Goal: Task Accomplishment & Management: Manage account settings

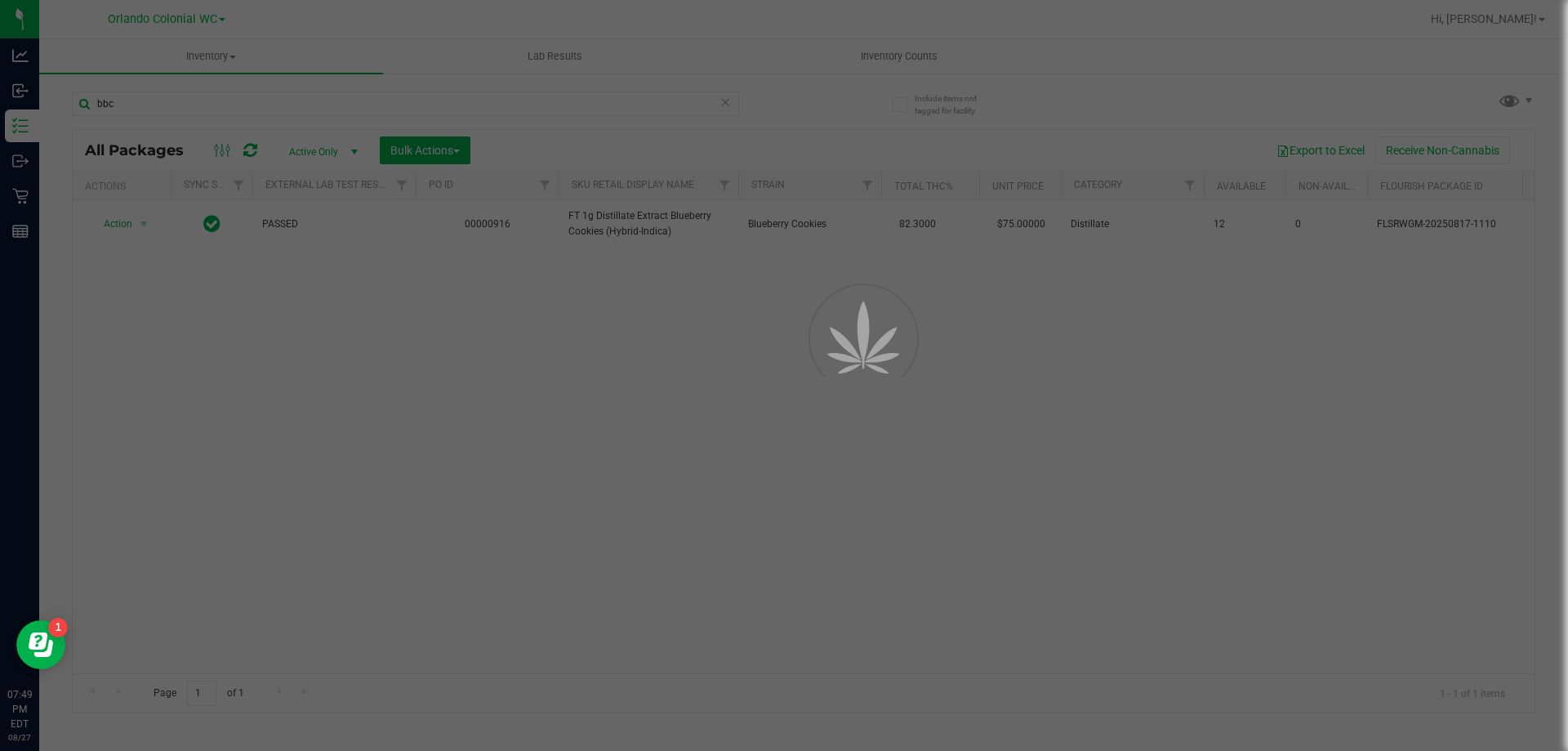
scroll to position [0, 1]
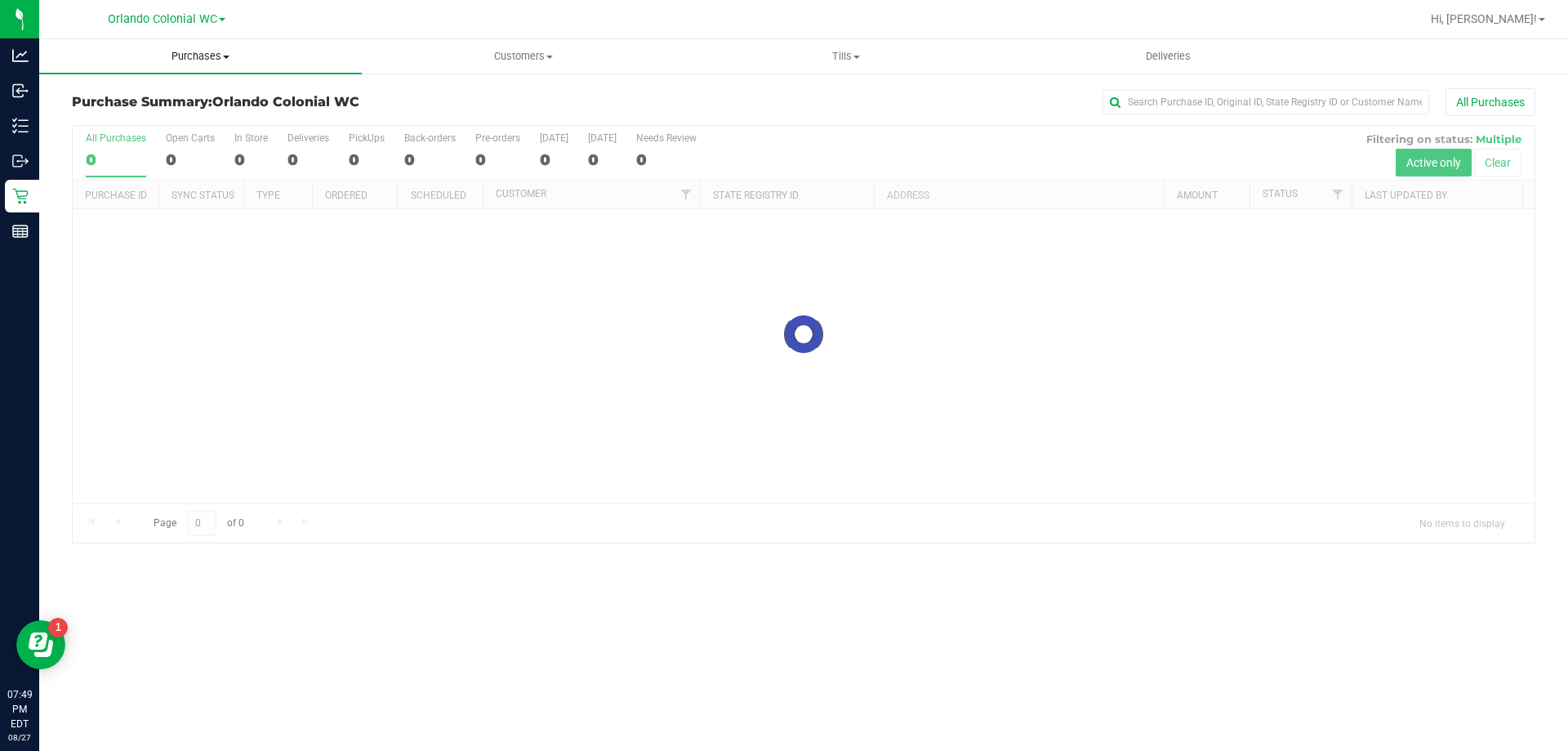
click at [227, 55] on span at bounding box center [226, 56] width 7 height 3
click at [156, 116] on li "Fulfillment" at bounding box center [200, 118] width 323 height 19
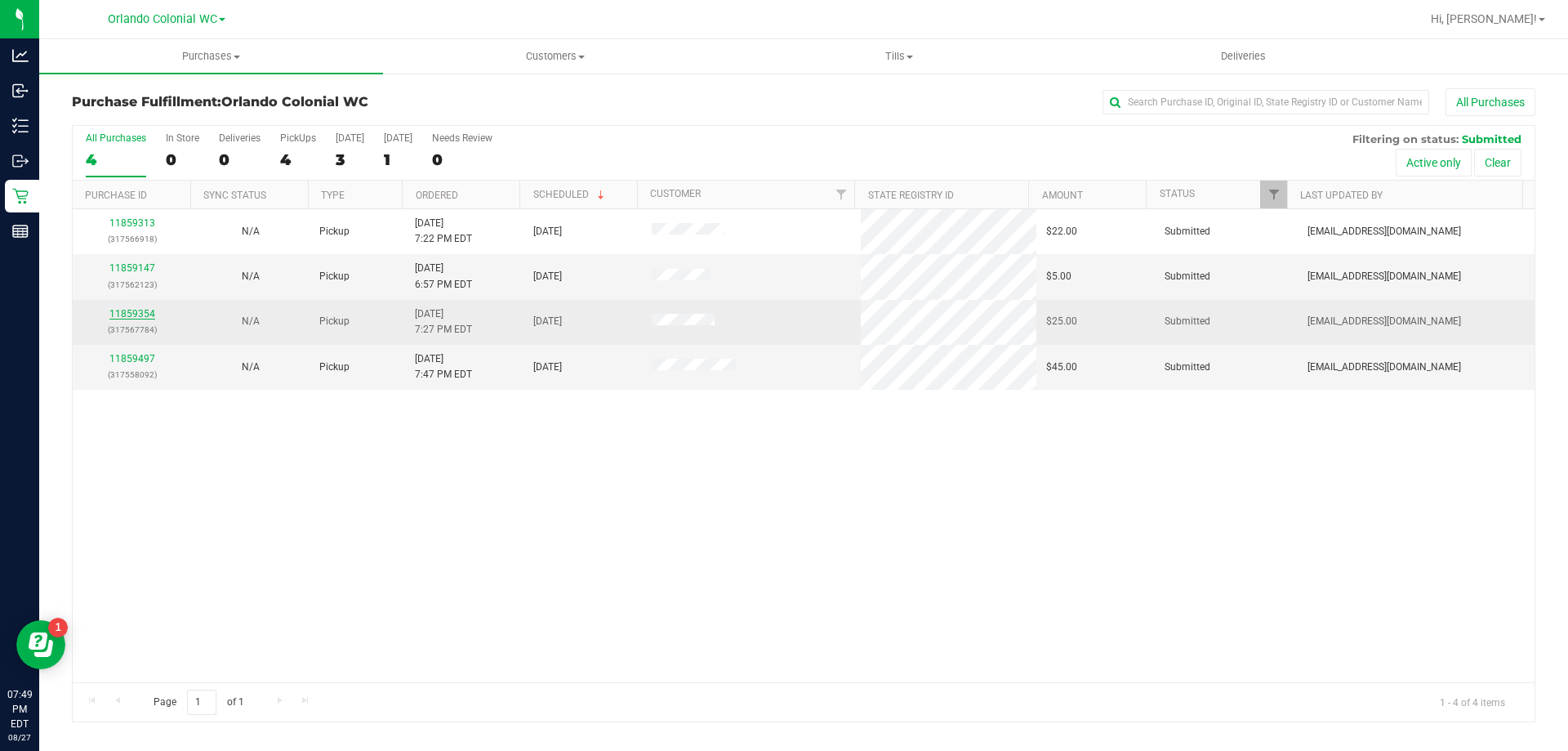
click at [118, 314] on link "11859354" at bounding box center [132, 314] width 46 height 12
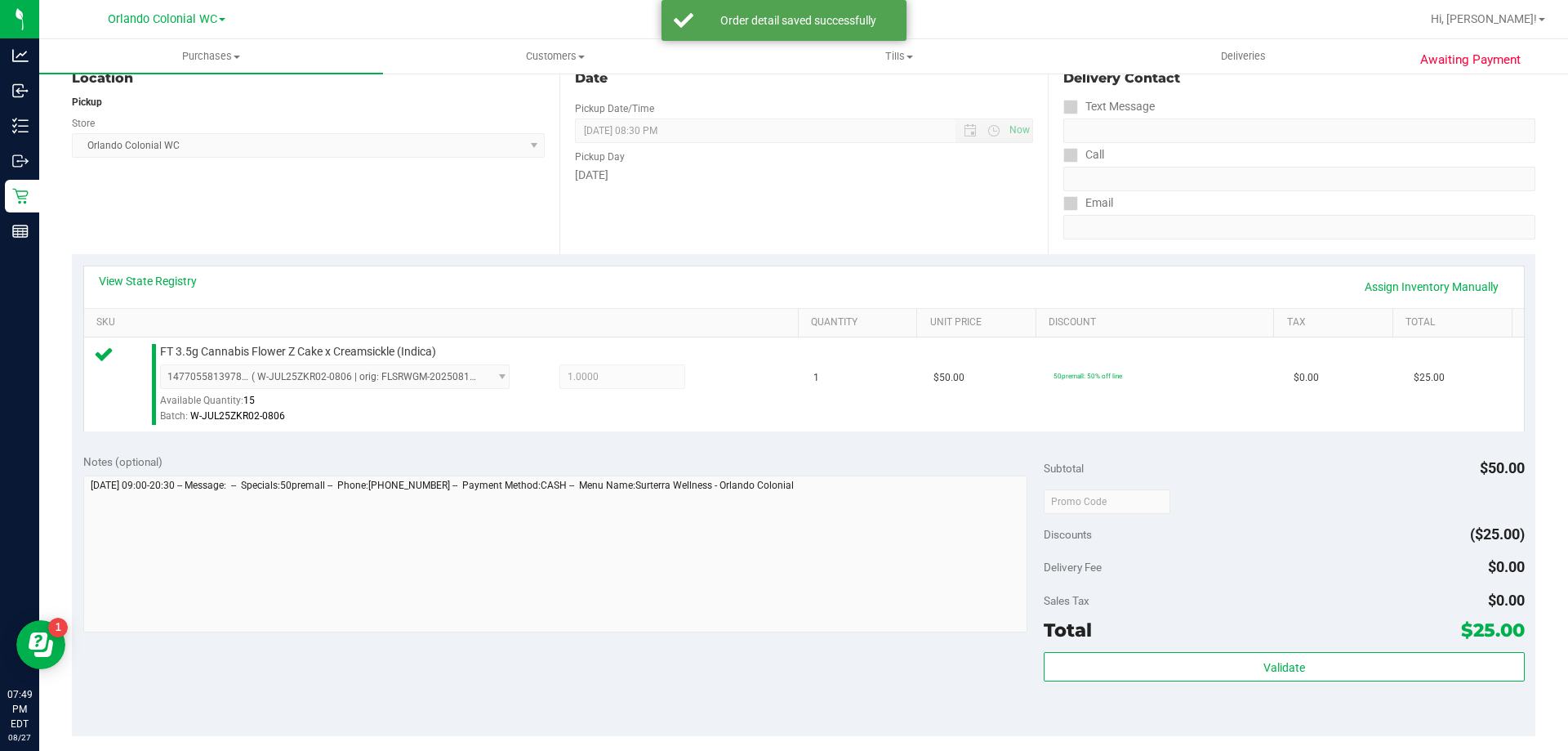
scroll to position [585, 0]
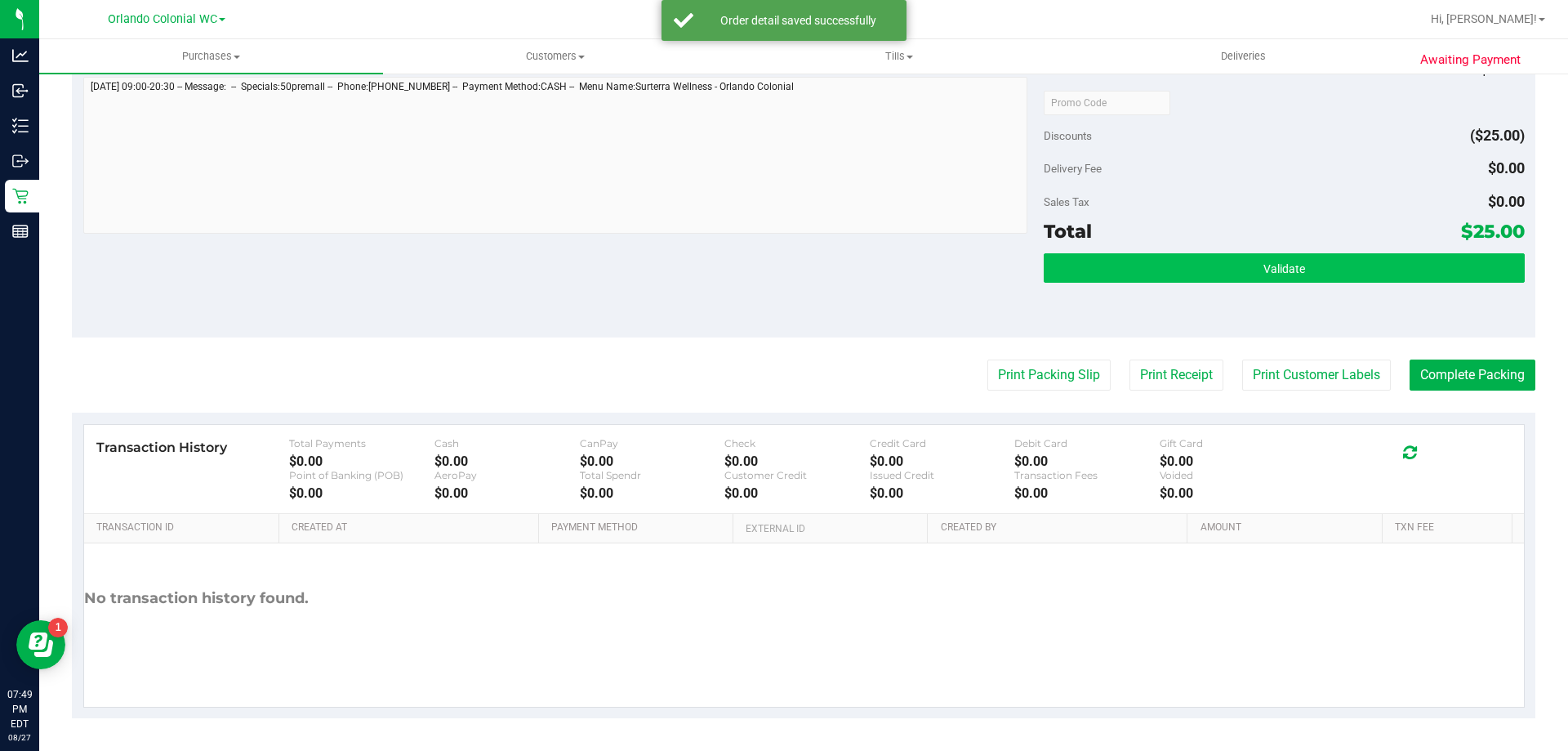
click at [1231, 258] on button "Validate" at bounding box center [1284, 268] width 480 height 29
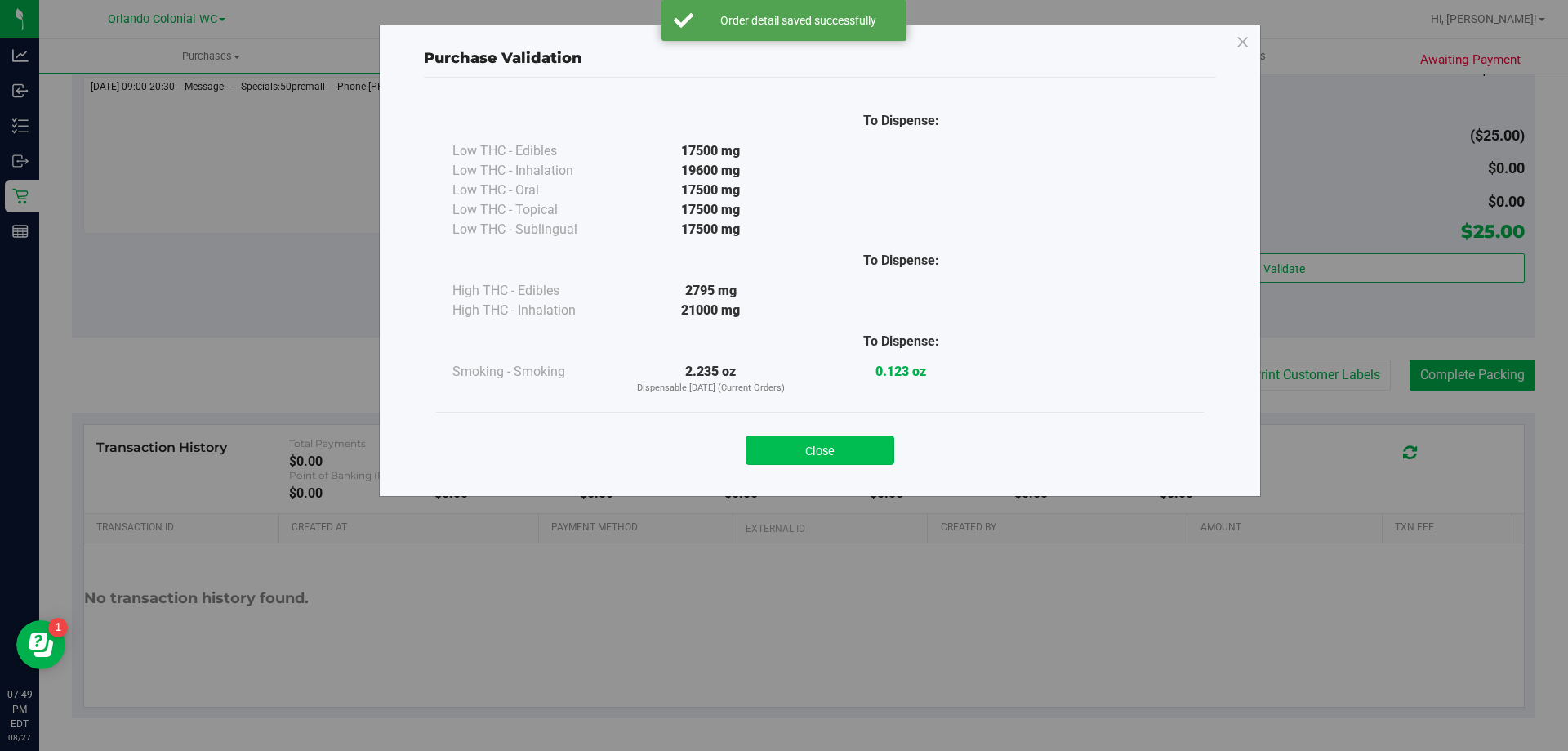
click at [842, 464] on button "Close" at bounding box center [819, 450] width 148 height 29
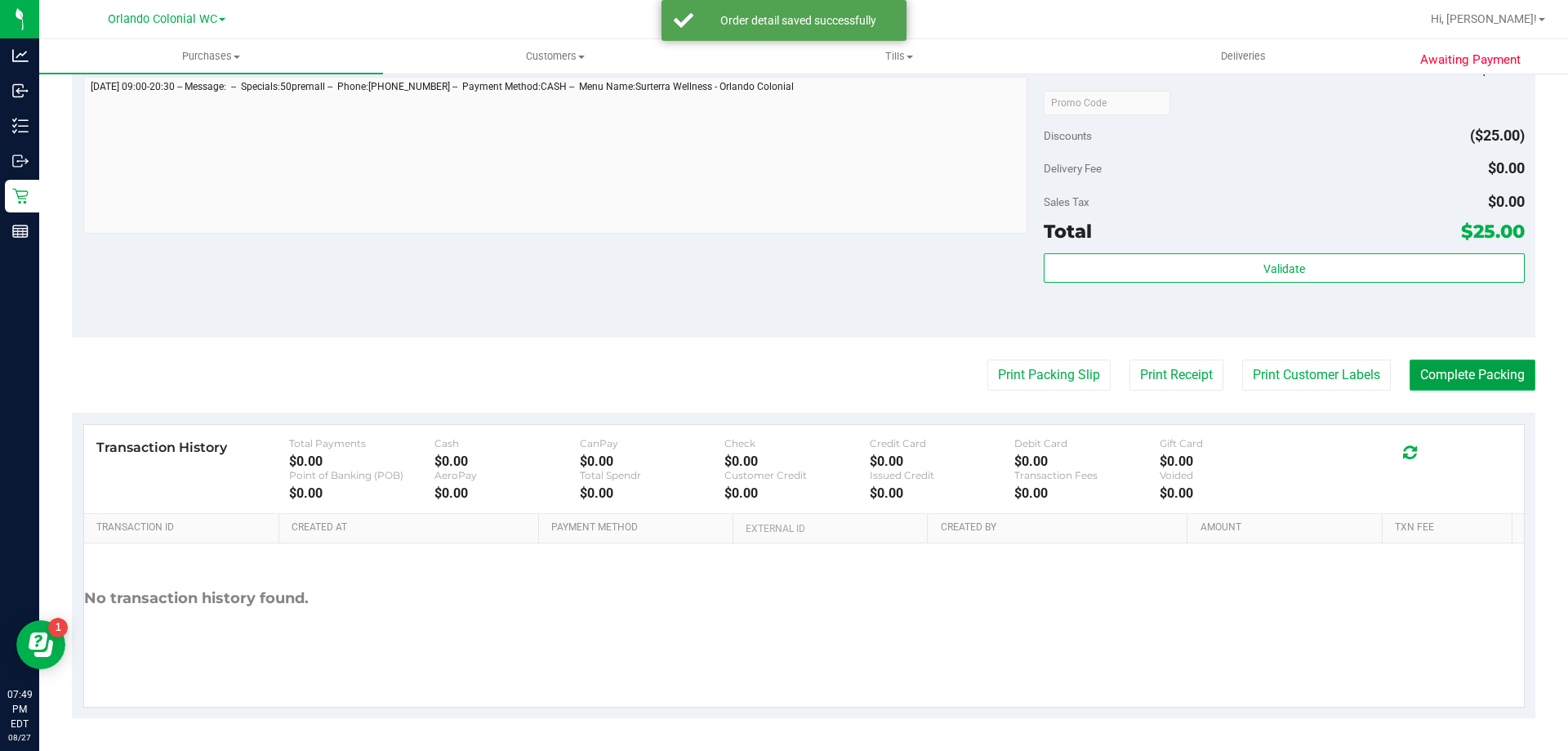
click at [1457, 370] on button "Complete Packing" at bounding box center [1473, 376] width 126 height 31
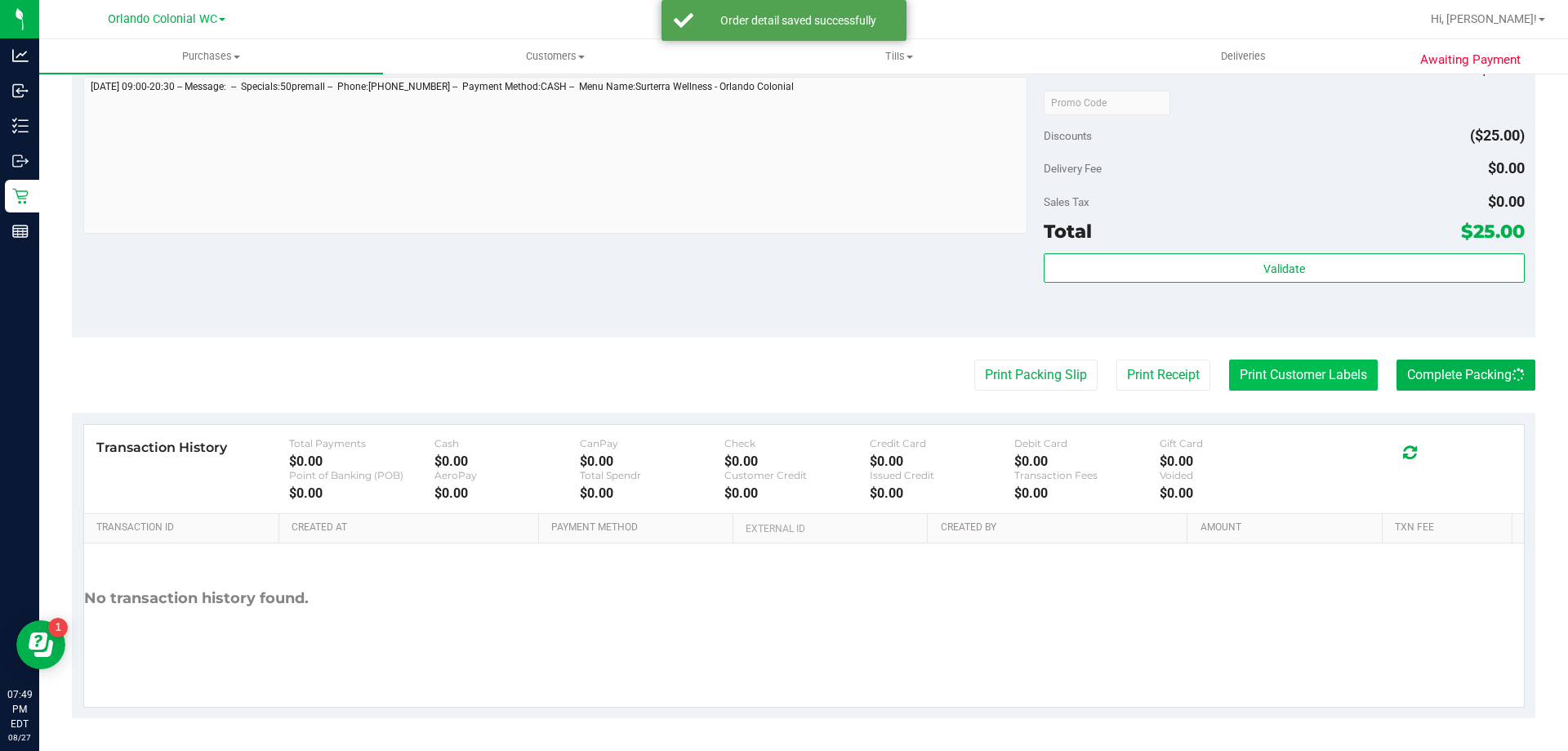
click at [1296, 364] on button "Print Customer Labels" at bounding box center [1303, 376] width 148 height 31
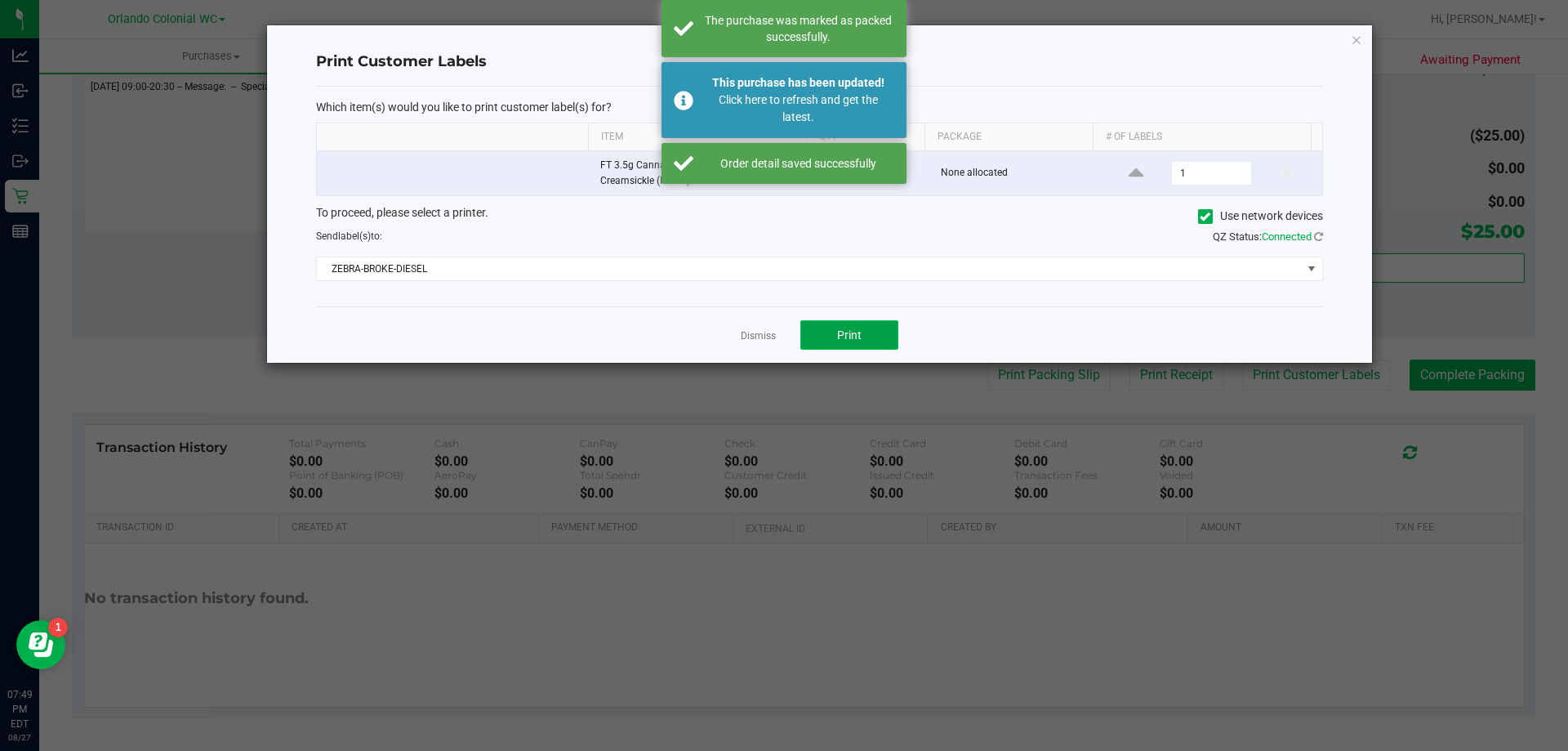
click at [852, 325] on button "Print" at bounding box center [849, 335] width 98 height 29
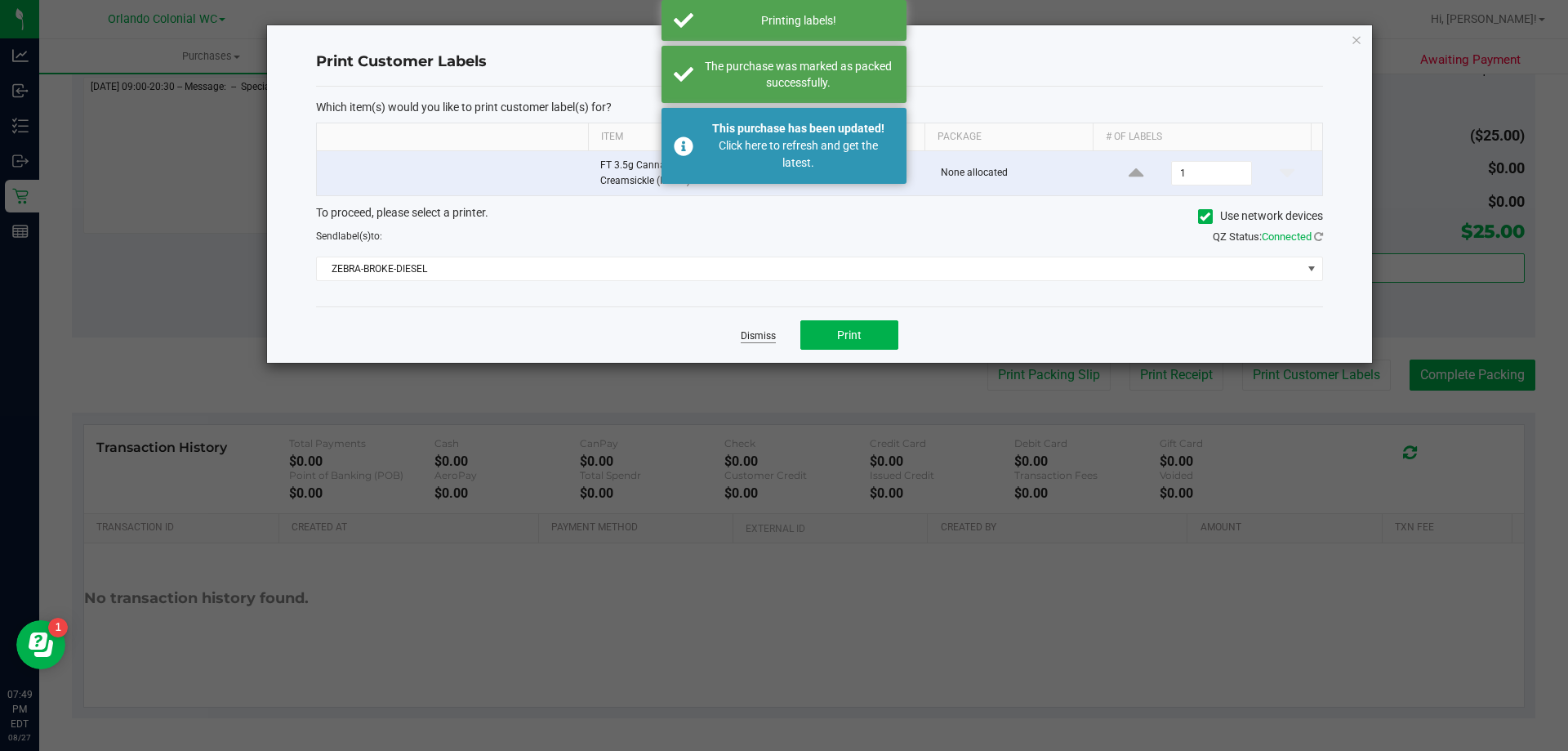
click at [755, 338] on link "Dismiss" at bounding box center [758, 336] width 35 height 14
